Goal: Information Seeking & Learning: Learn about a topic

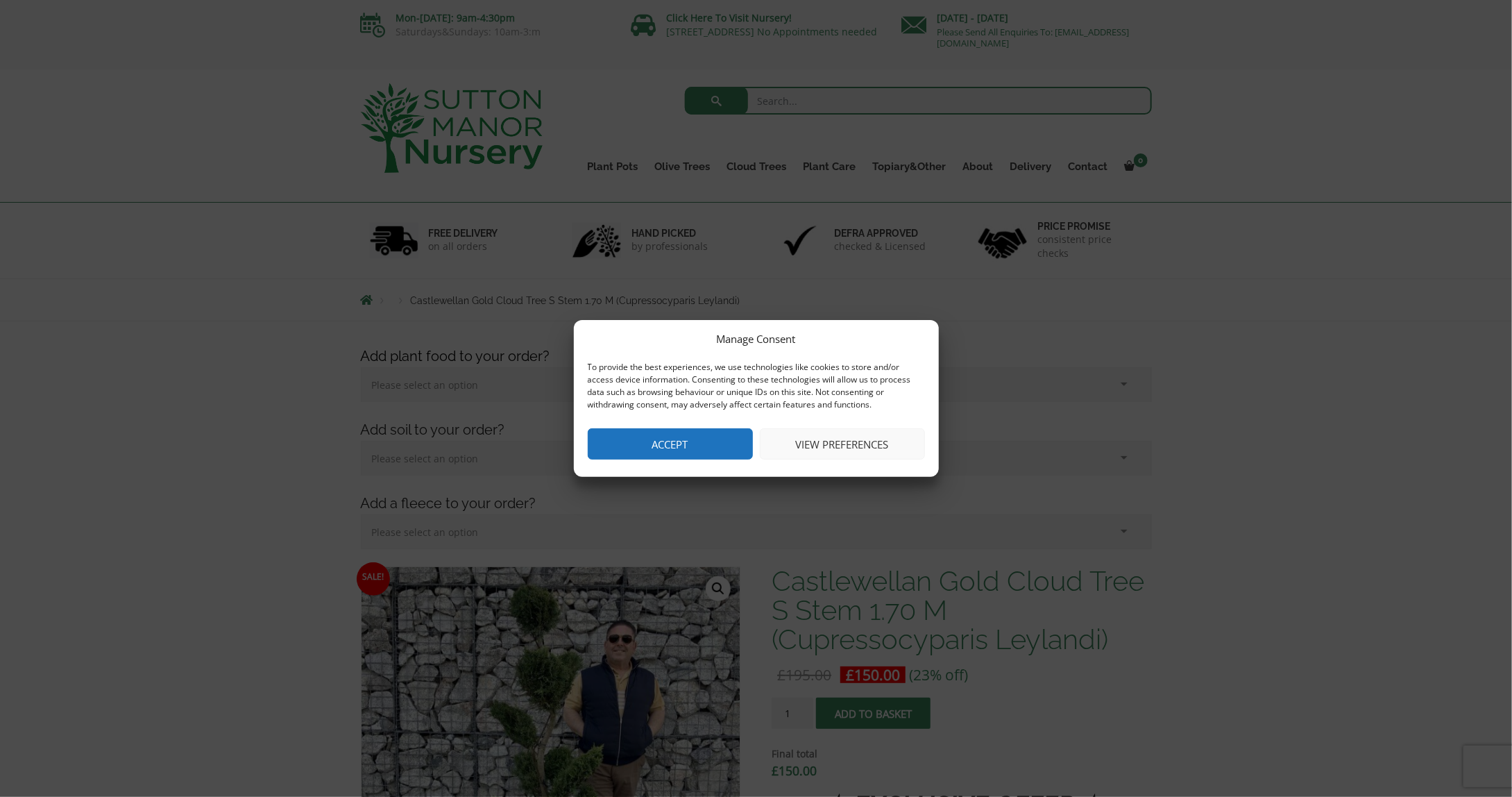
click at [685, 449] on button "Accept" at bounding box center [670, 443] width 165 height 31
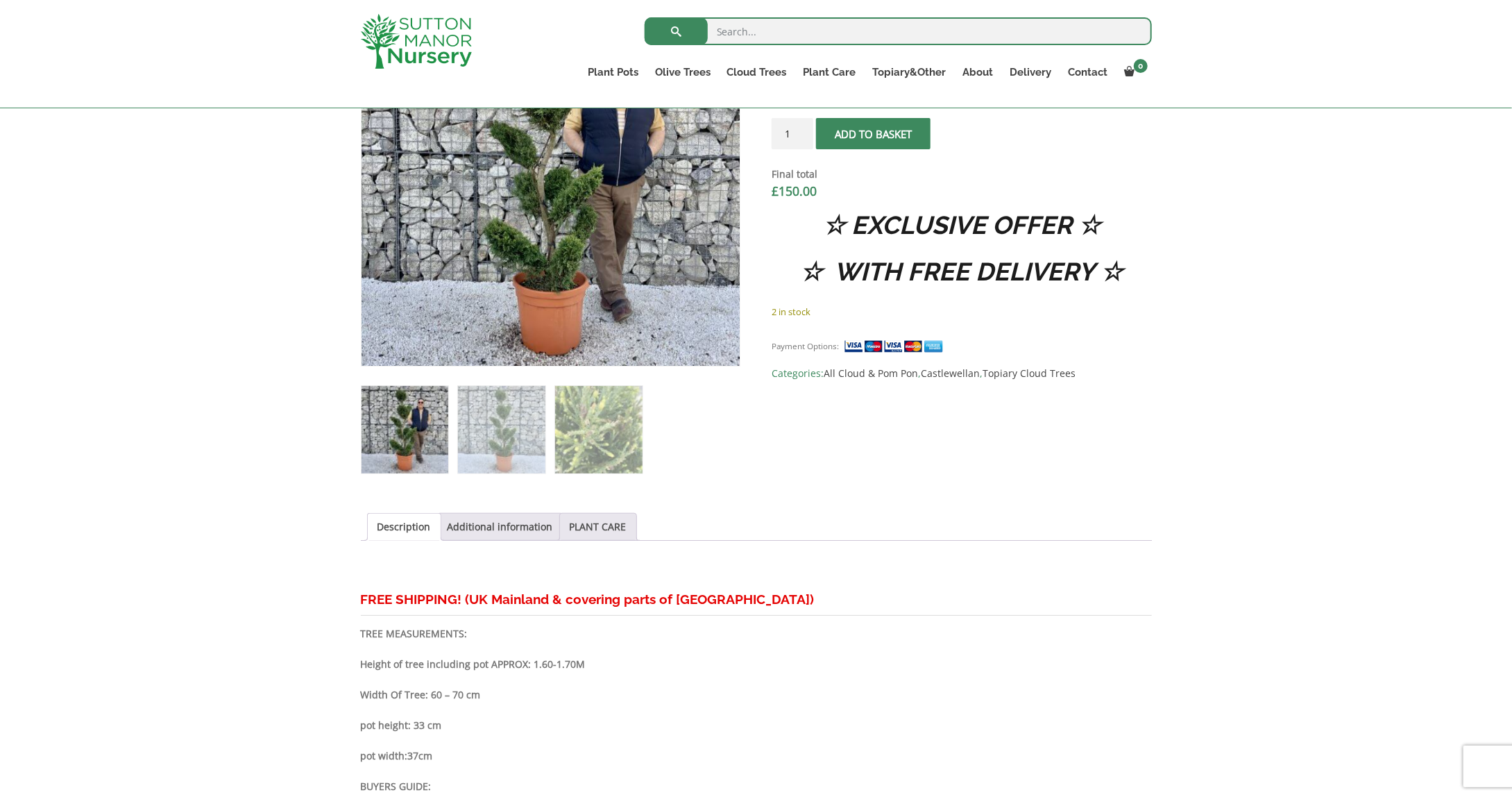
scroll to position [555, 0]
click at [500, 446] on img at bounding box center [501, 429] width 87 height 87
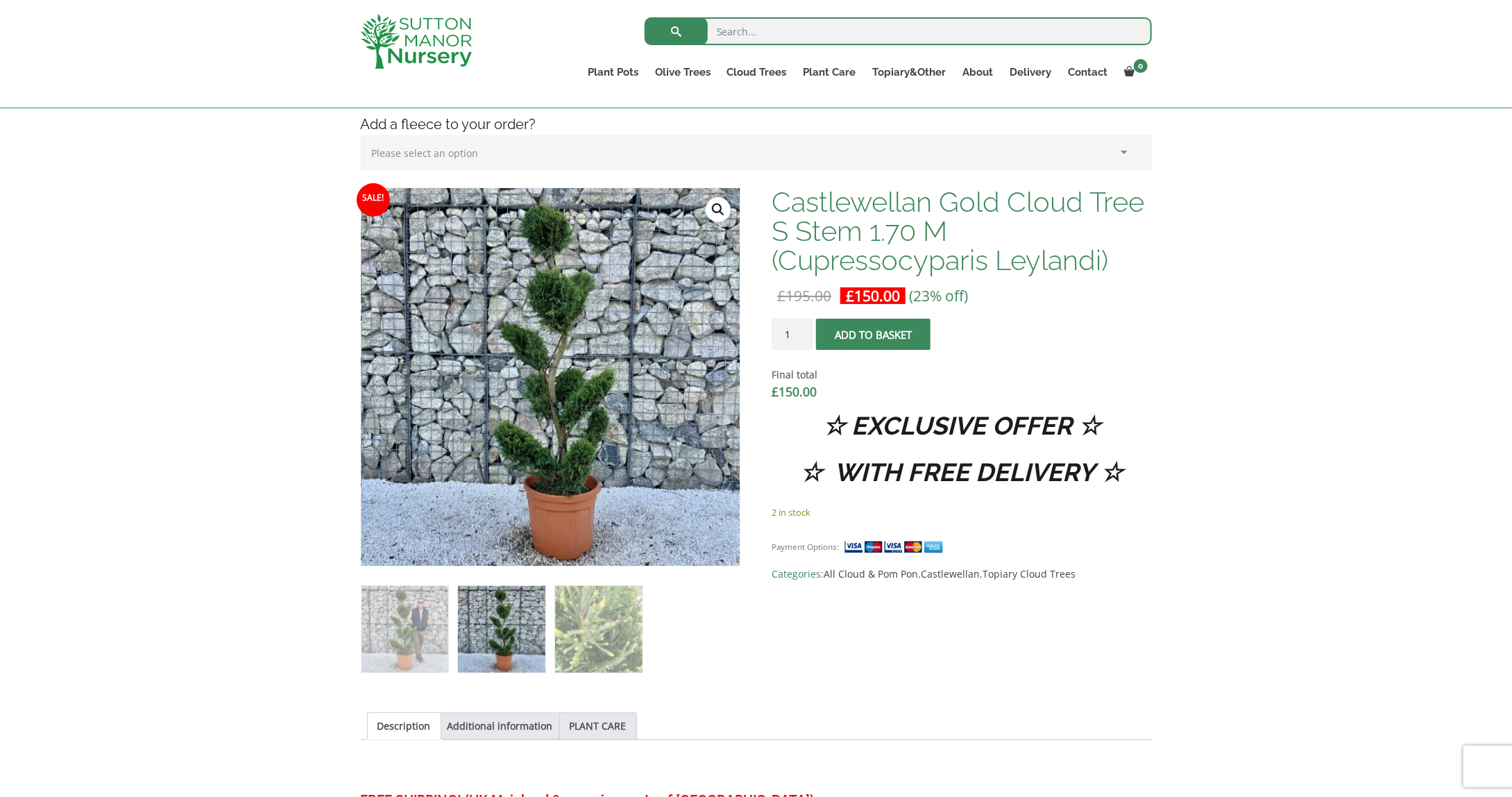
scroll to position [347, 0]
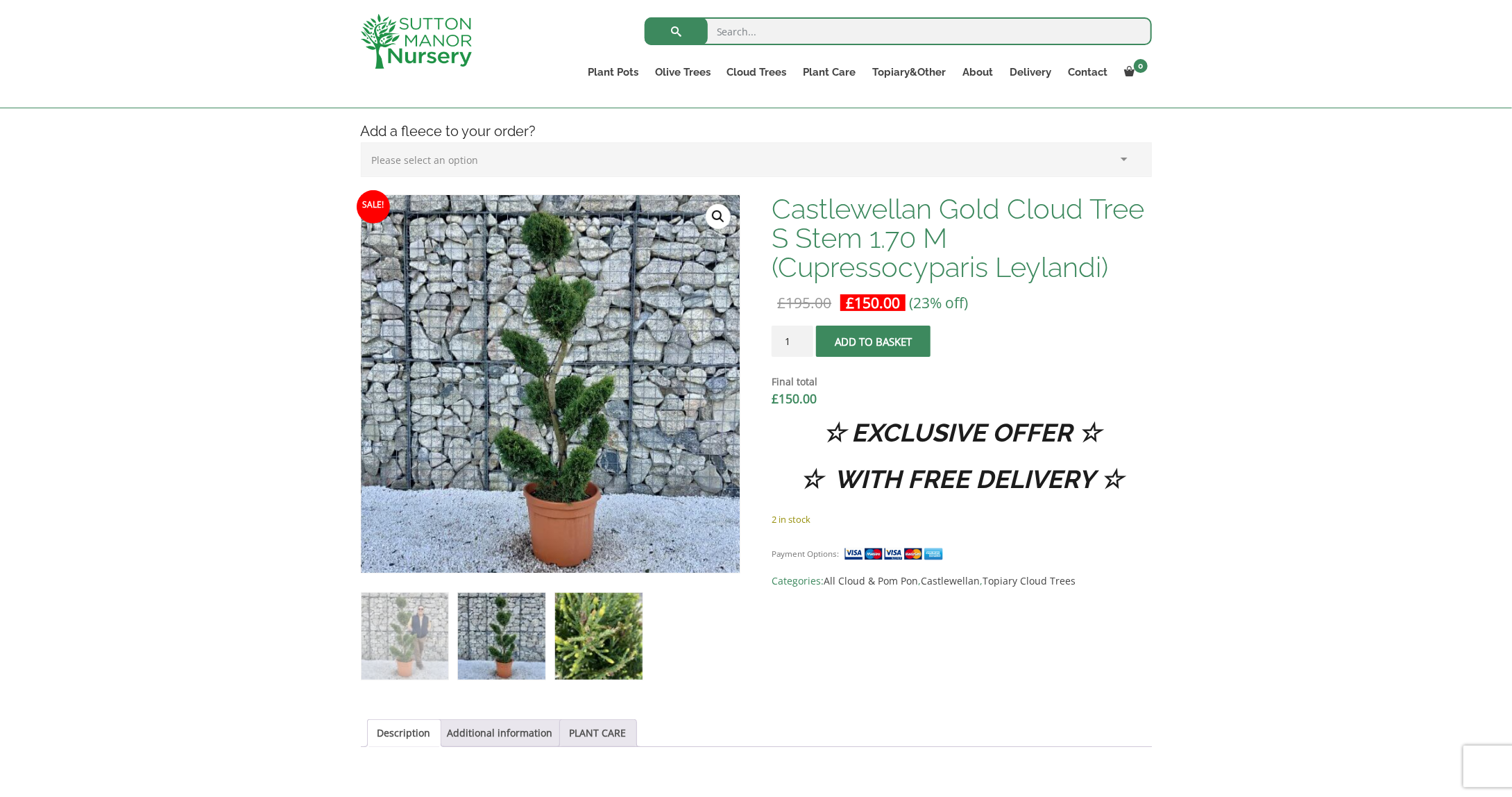
click at [586, 639] on img at bounding box center [598, 636] width 87 height 87
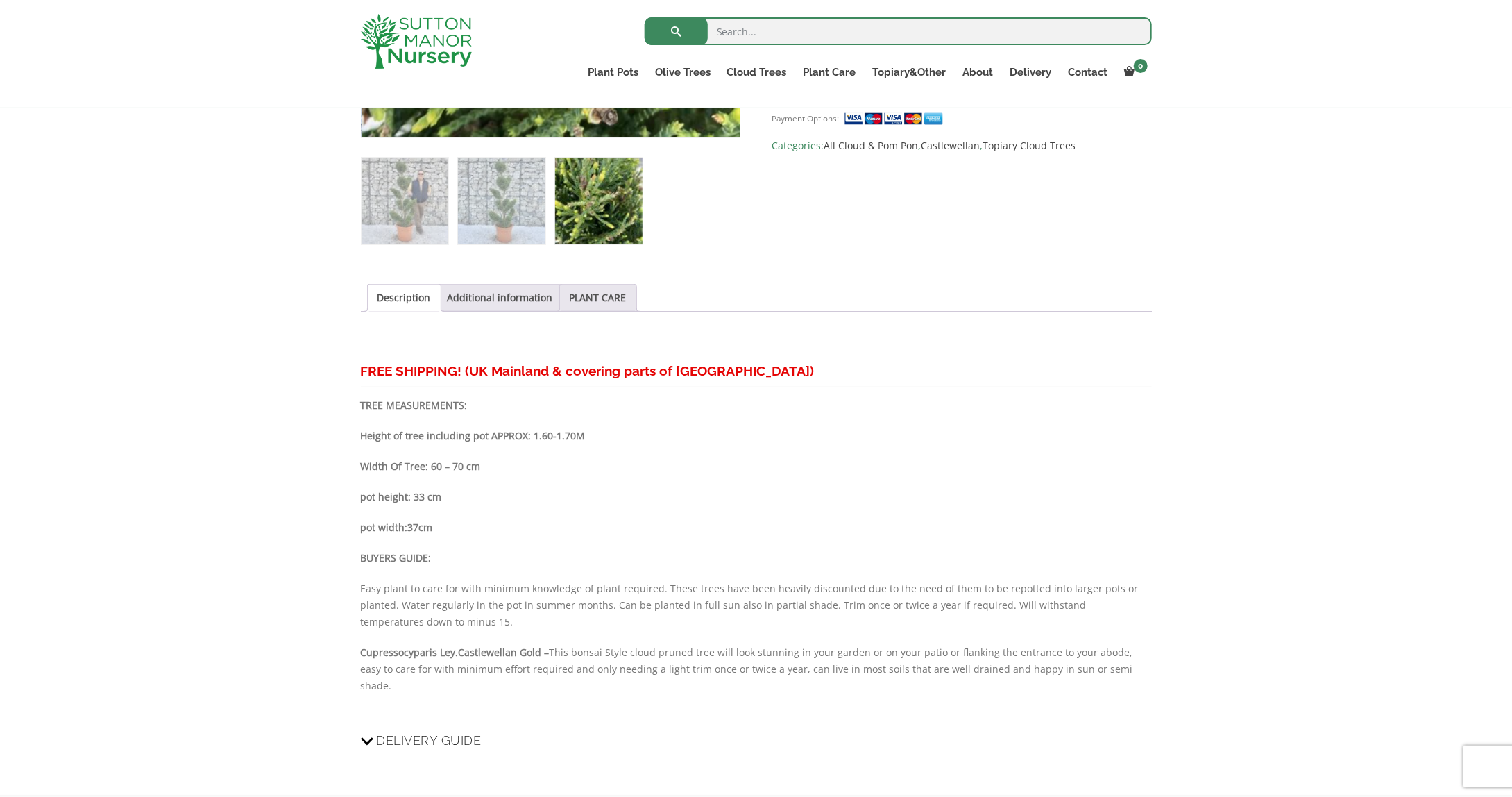
scroll to position [833, 0]
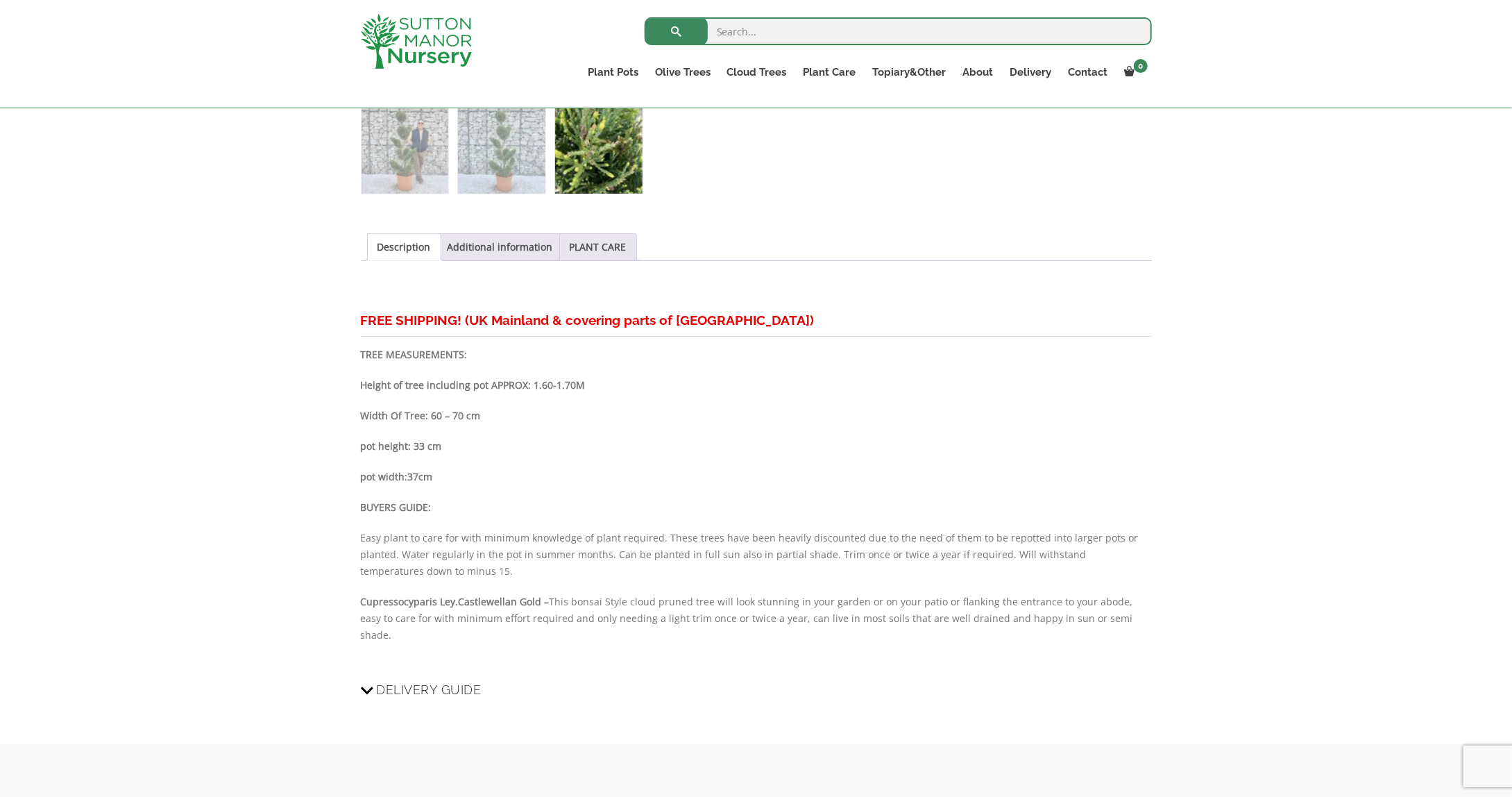
click at [377, 677] on span "Delivery Guide" at bounding box center [429, 689] width 105 height 26
click at [0, 0] on input "Delivery Guide" at bounding box center [0, 0] width 0 height 0
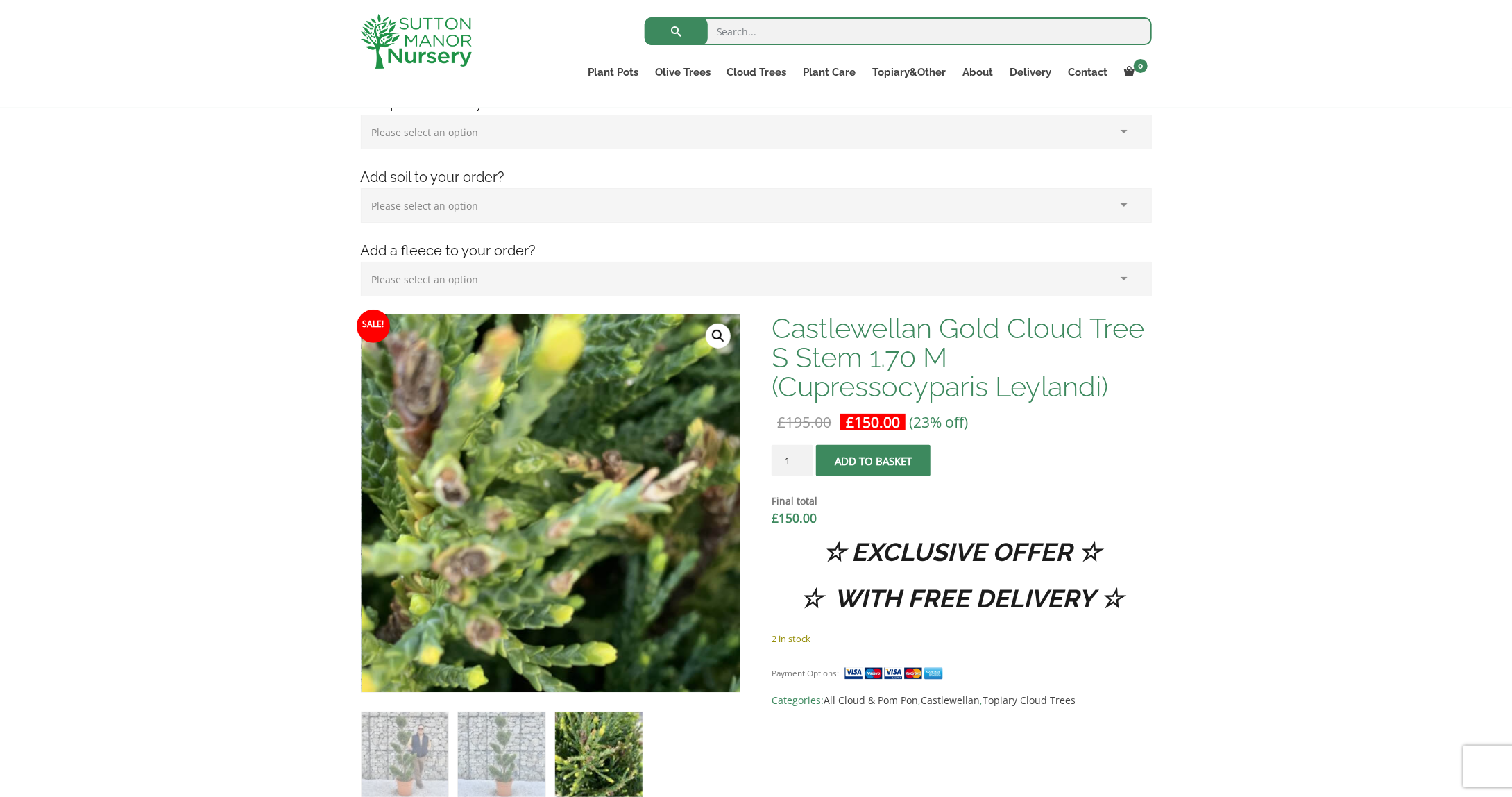
scroll to position [278, 0]
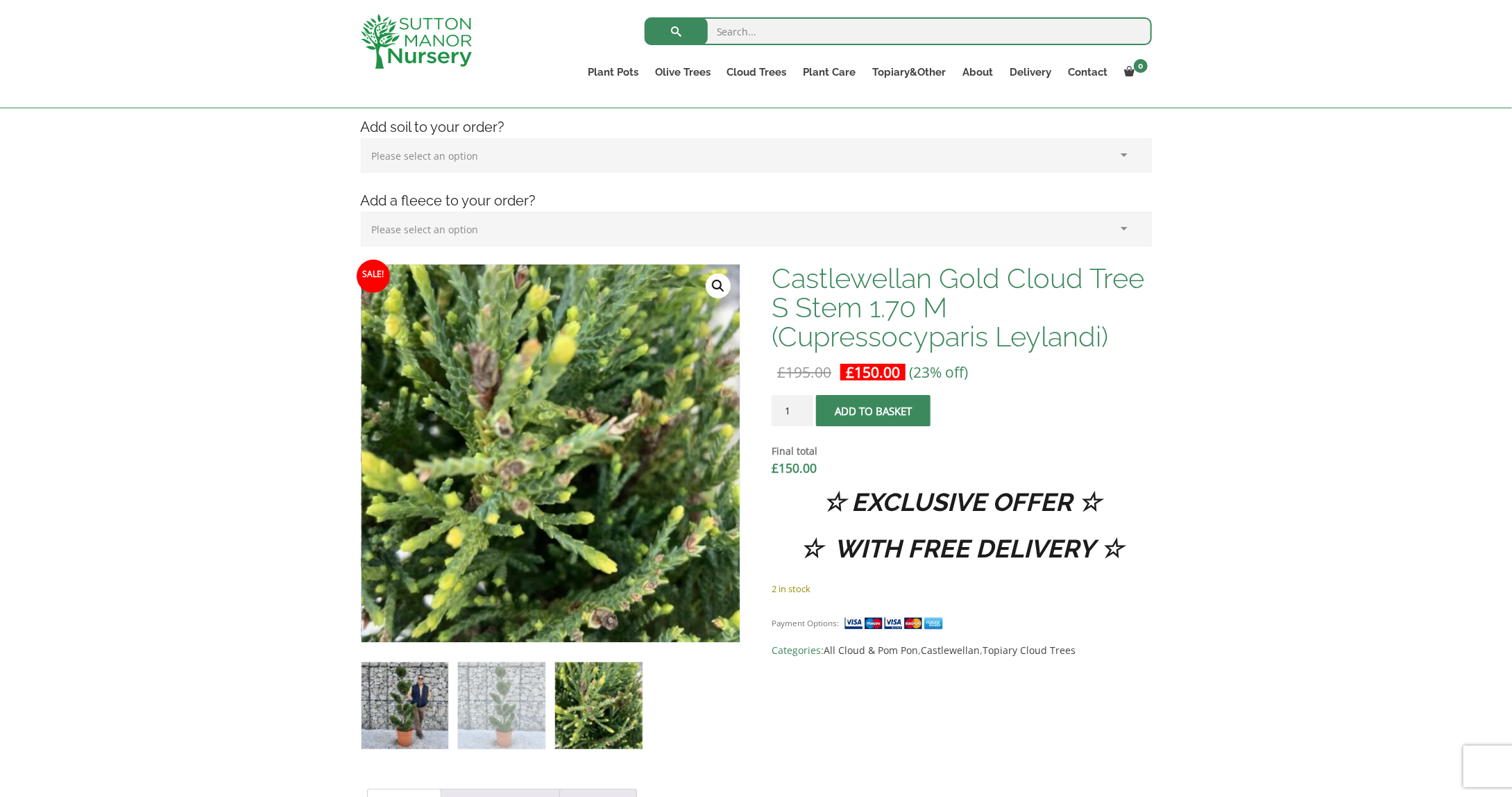
click at [428, 708] on img at bounding box center [405, 706] width 87 height 87
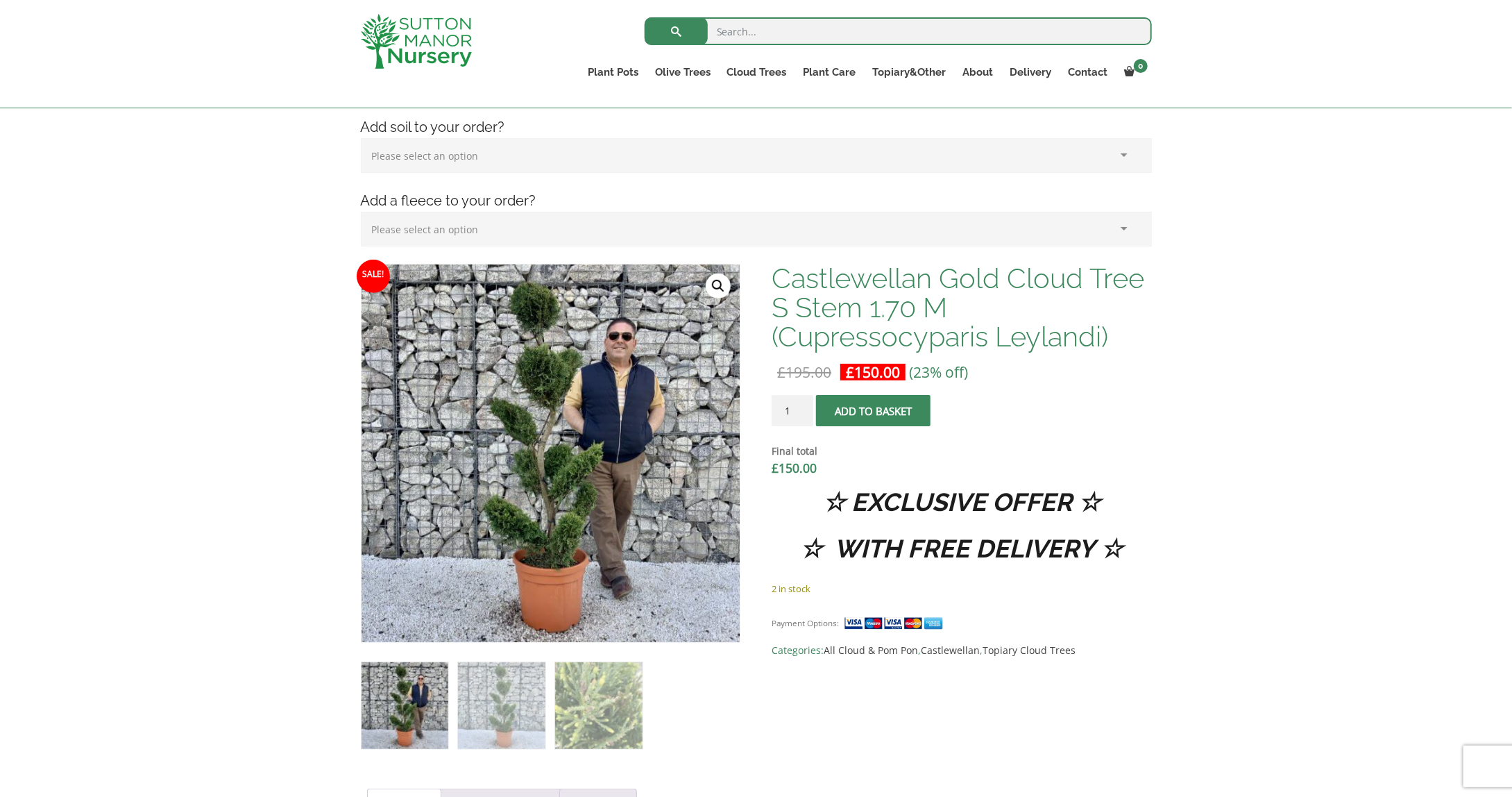
click at [721, 288] on link "🔍" at bounding box center [718, 286] width 25 height 25
drag, startPoint x: 776, startPoint y: 273, endPoint x: 1144, endPoint y: 277, distance: 368.0
click at [1144, 277] on h1 "Castlewellan Gold Cloud Tree S Stem 1.70 M (Cupressocyparis Leylandi)" at bounding box center [961, 307] width 380 height 88
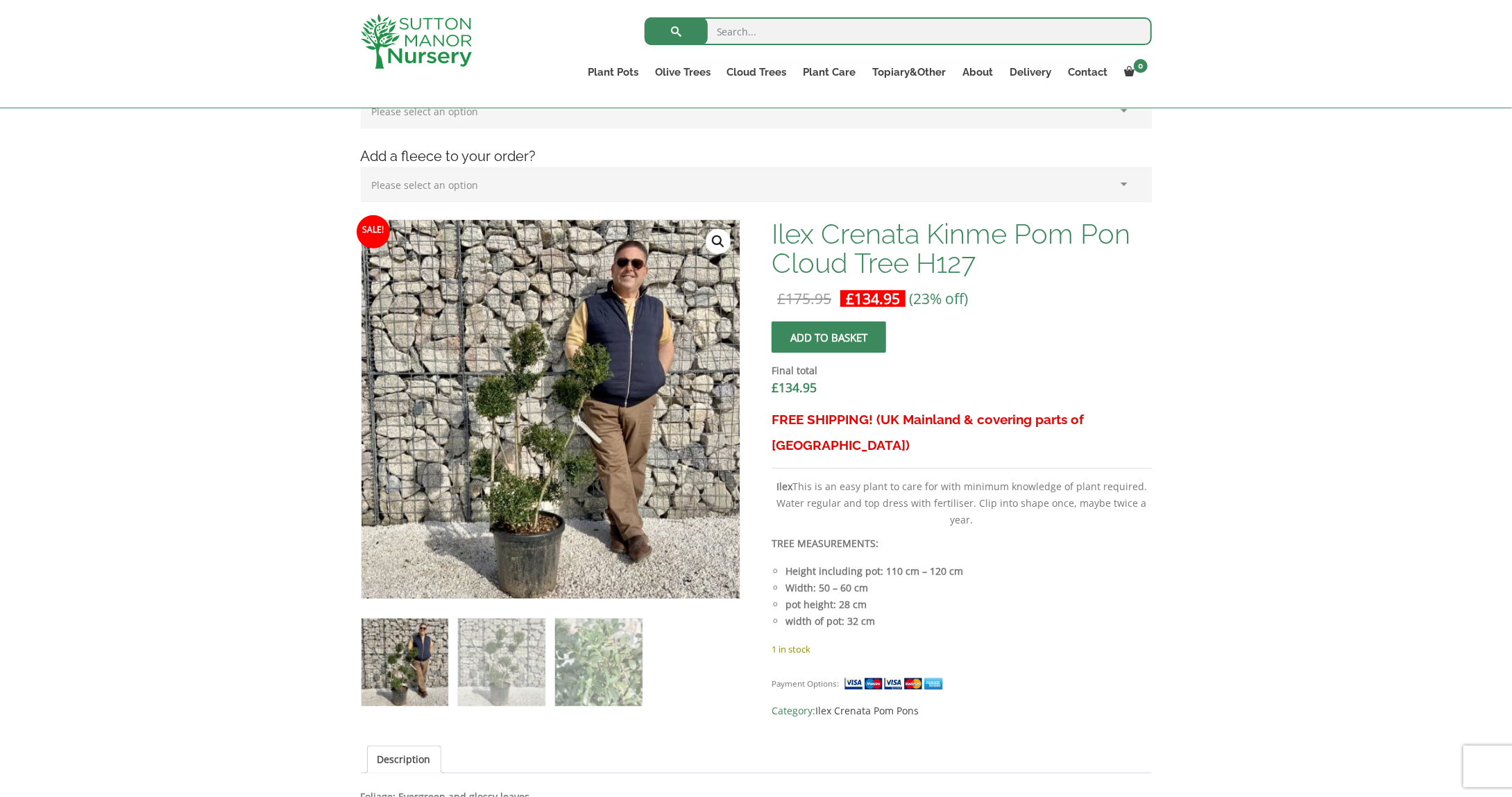
scroll to position [322, 0]
click at [587, 653] on img at bounding box center [598, 662] width 87 height 87
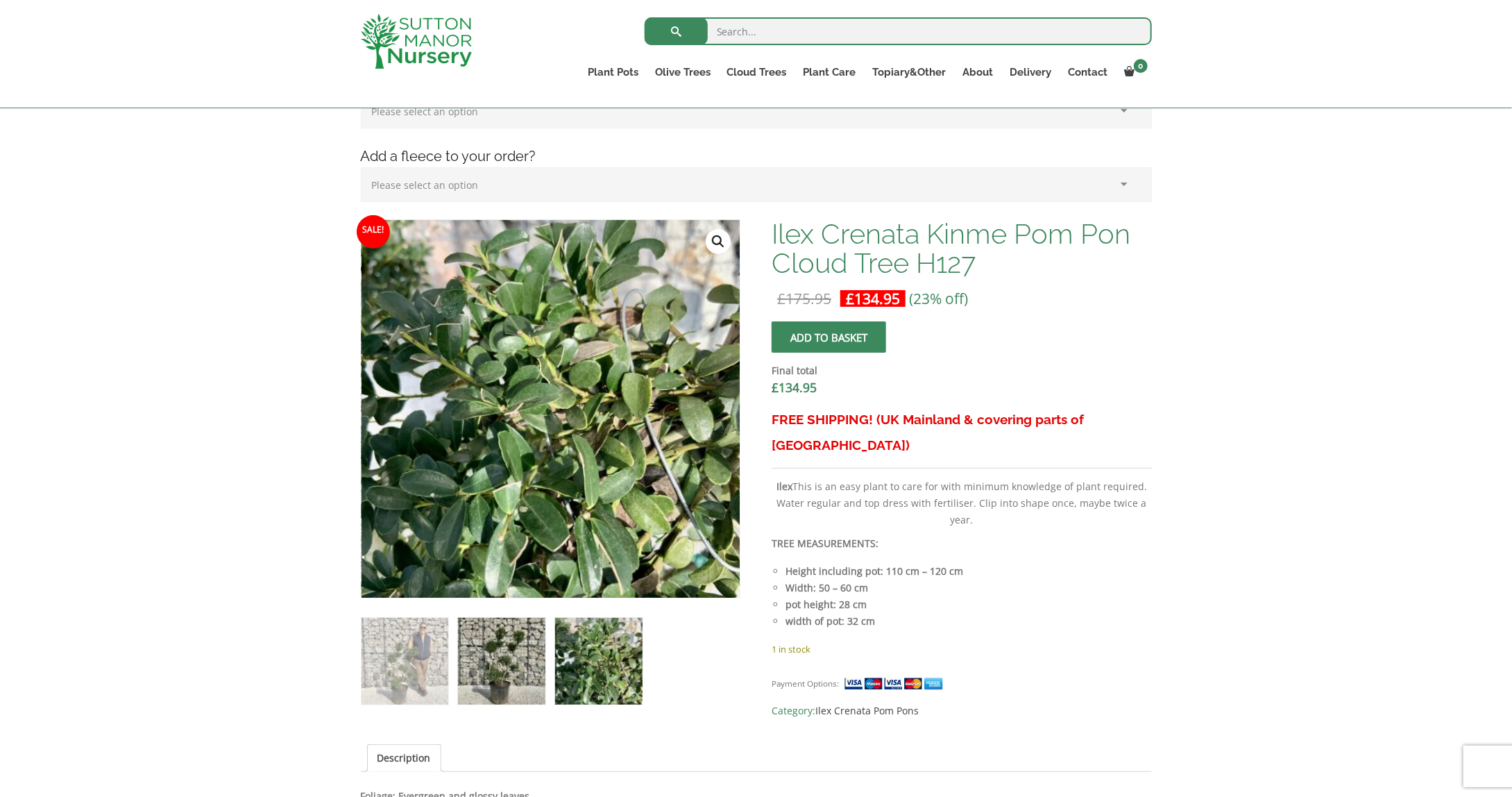
click at [520, 661] on img at bounding box center [501, 661] width 87 height 87
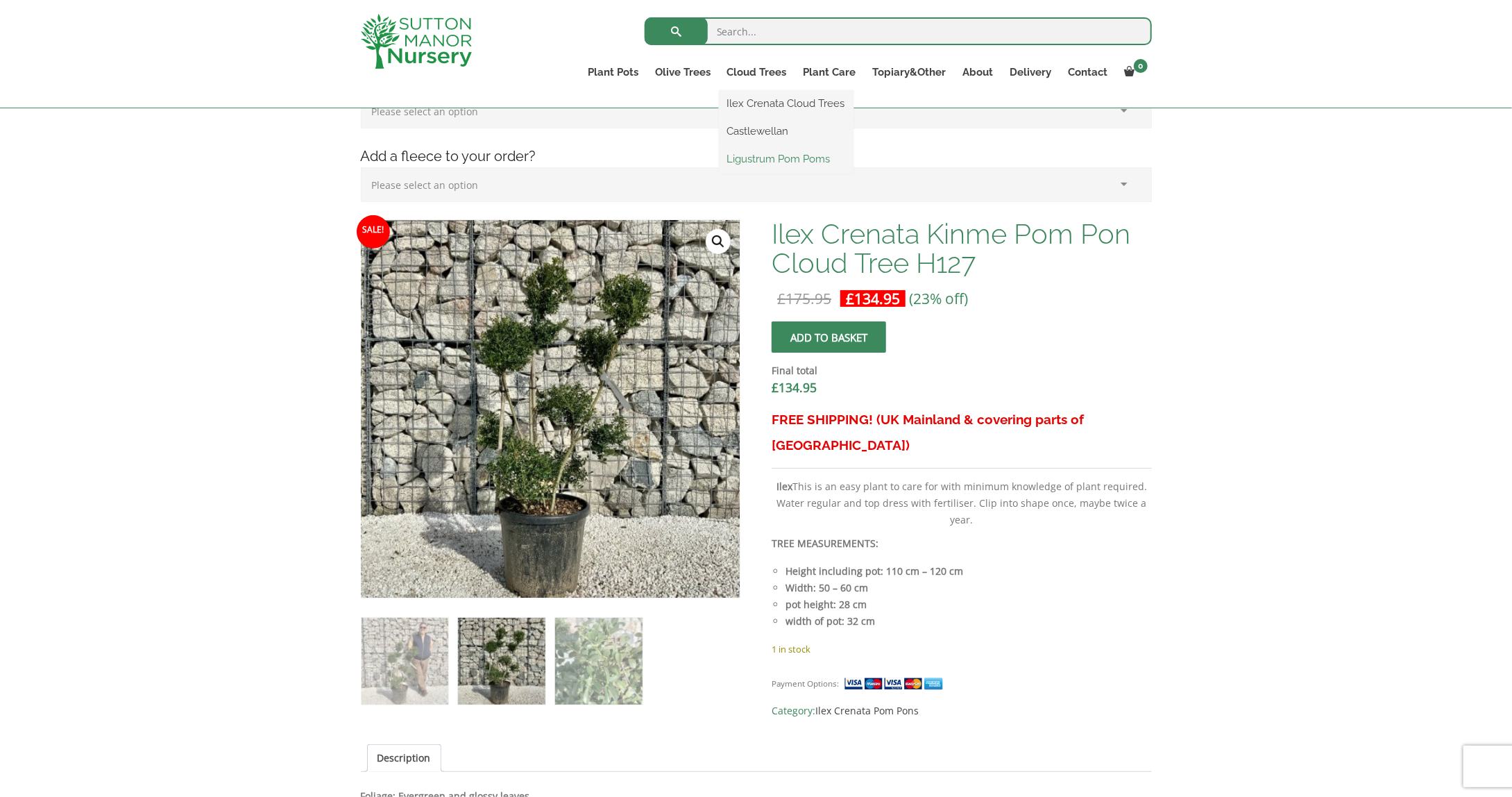
click at [770, 154] on link "Ligustrum Pom Poms" at bounding box center [786, 159] width 135 height 21
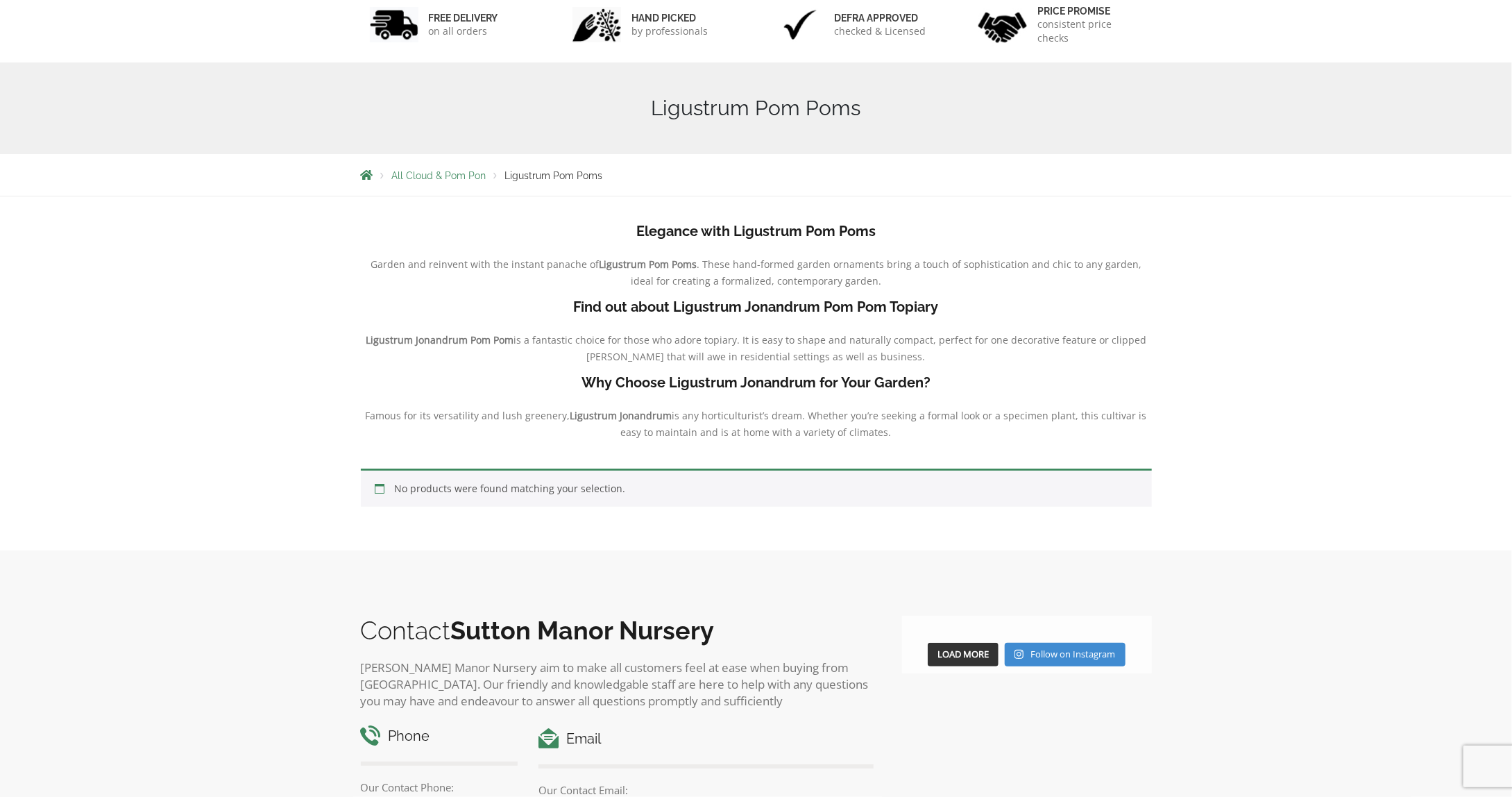
scroll to position [70, 0]
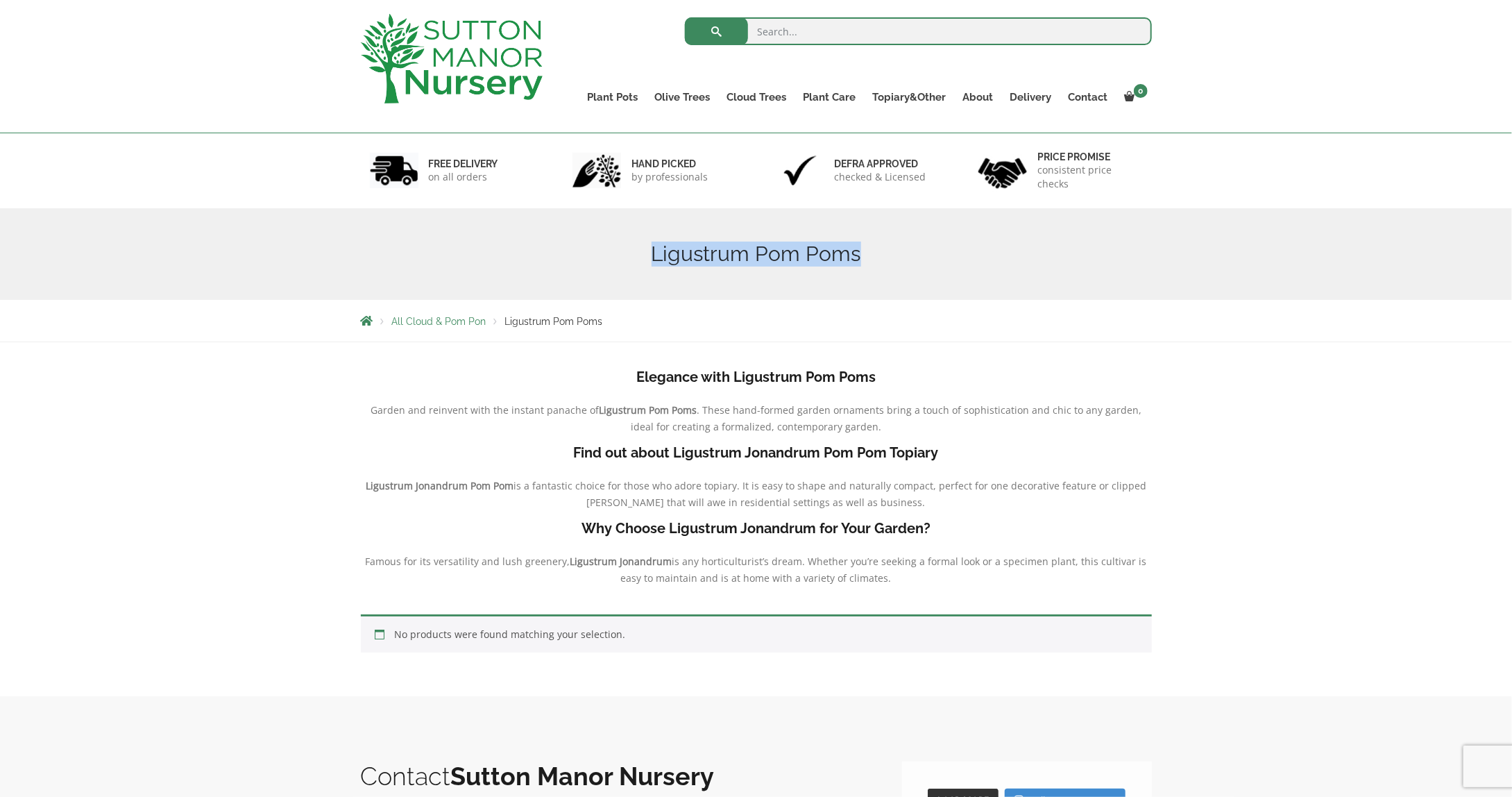
drag, startPoint x: 862, startPoint y: 251, endPoint x: 649, endPoint y: 257, distance: 213.1
click at [649, 257] on h1 "Ligustrum Pom Poms" at bounding box center [756, 254] width 790 height 25
